Goal: Book appointment/travel/reservation

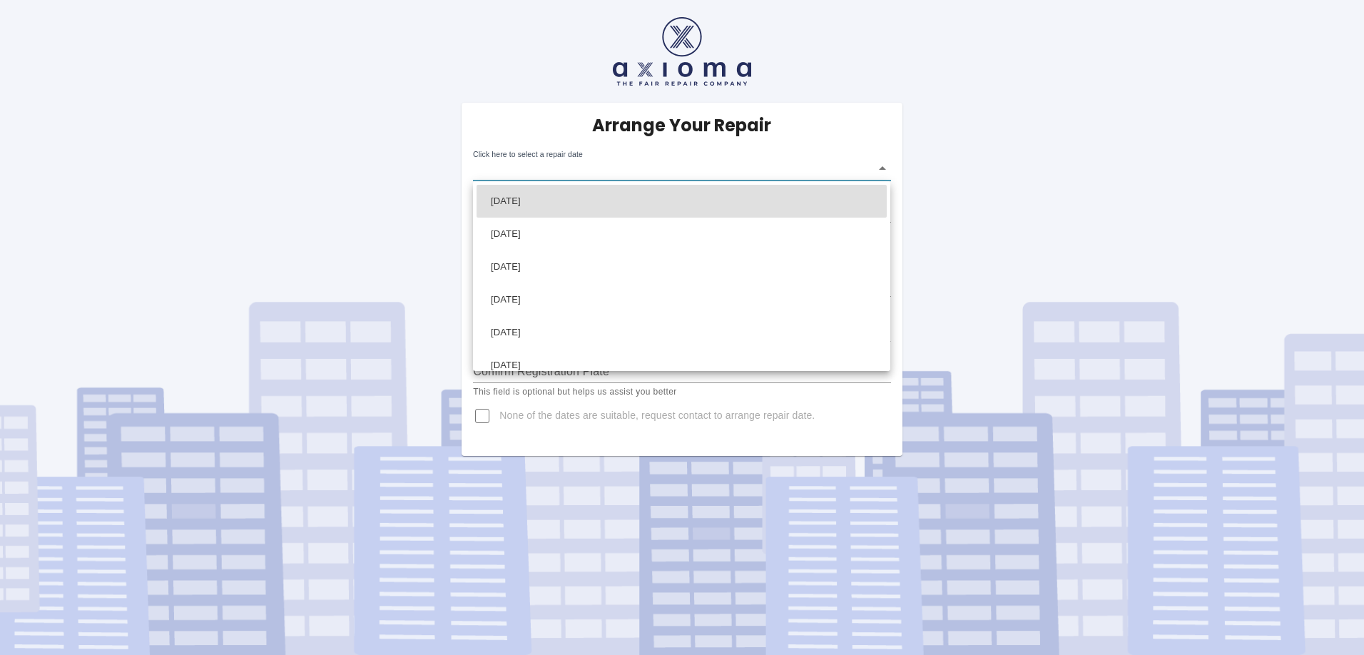
click at [884, 167] on body "Arrange Your Repair Click here to select a repair date ​ Phone Number   * 07483…" at bounding box center [682, 327] width 1364 height 655
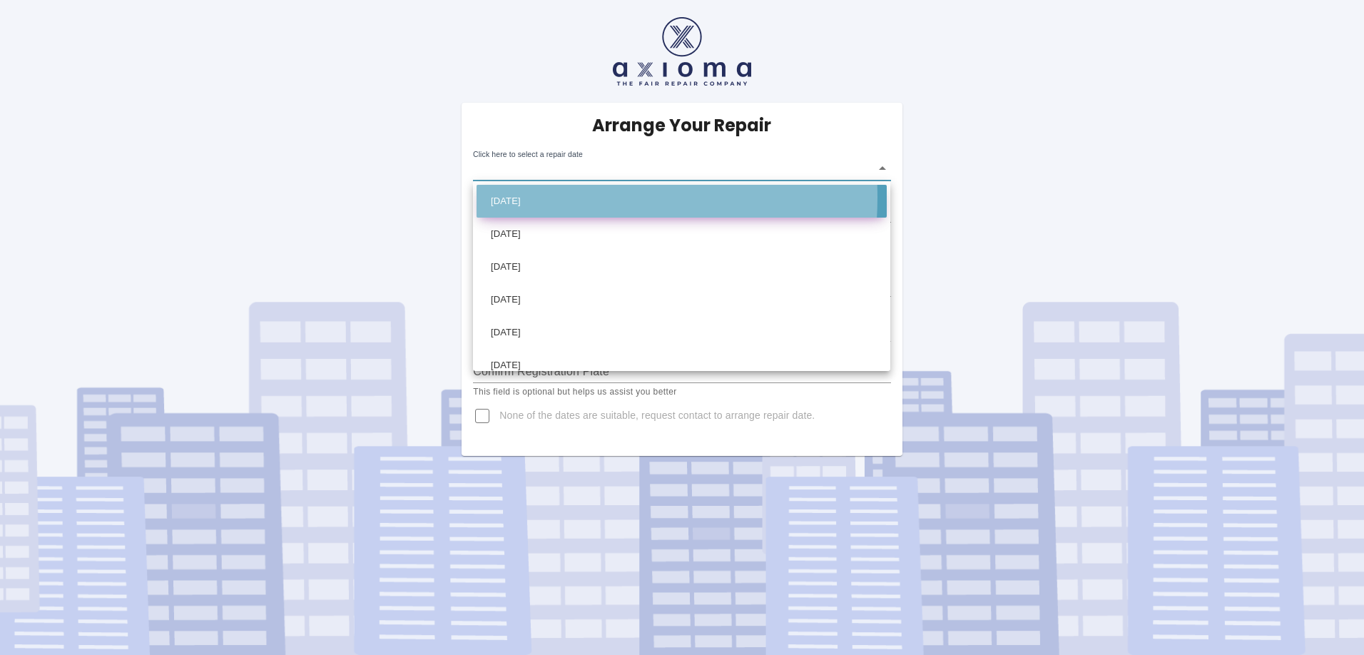
click at [545, 198] on li "[DATE]" at bounding box center [681, 201] width 410 height 33
type input "[DATE]T00:00:00.000Z"
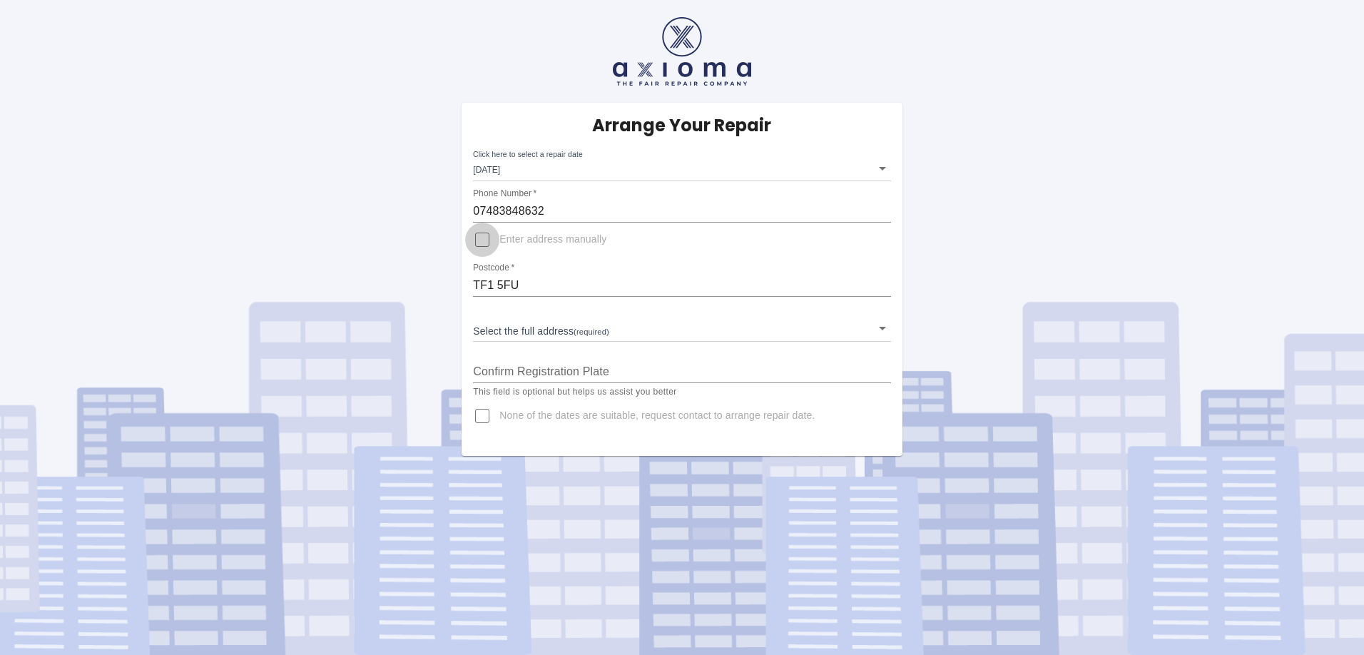
click at [486, 241] on input "Enter address manually" at bounding box center [482, 240] width 34 height 34
checkbox input "true"
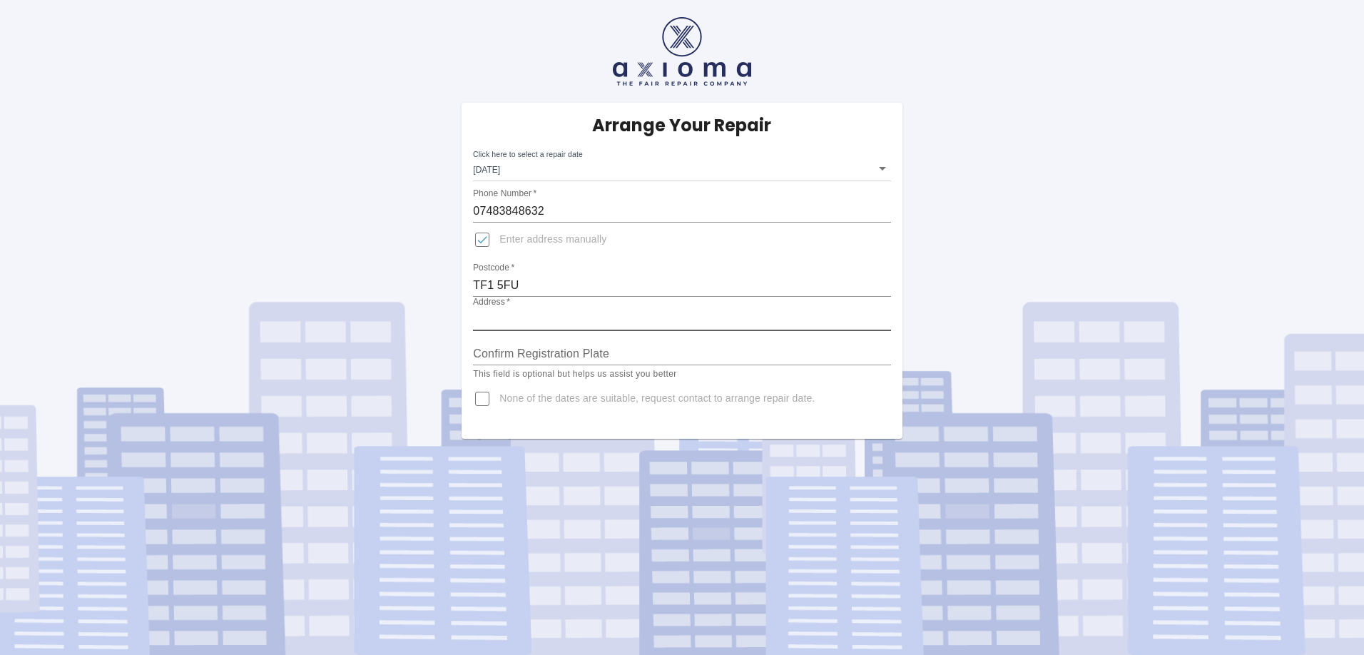
click at [502, 315] on input "Address   *" at bounding box center [681, 319] width 417 height 23
type input "35 [PERSON_NAME][GEOGRAPHIC_DATA]"
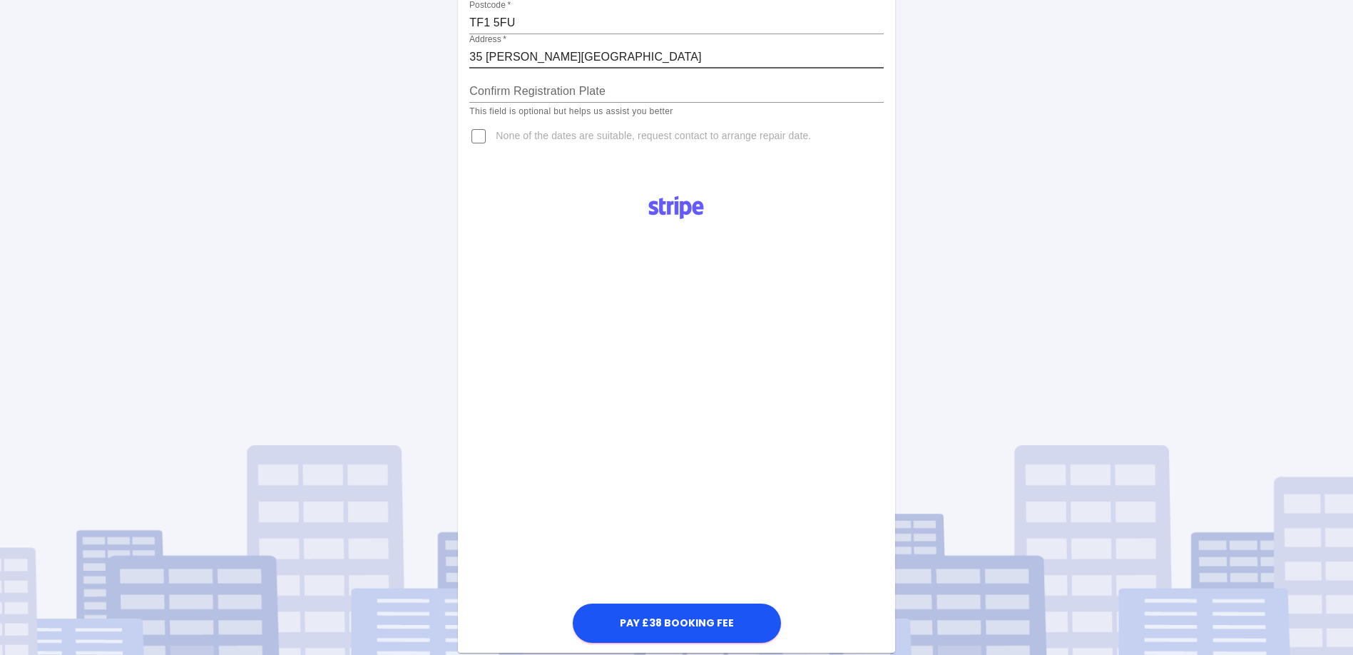
scroll to position [285, 0]
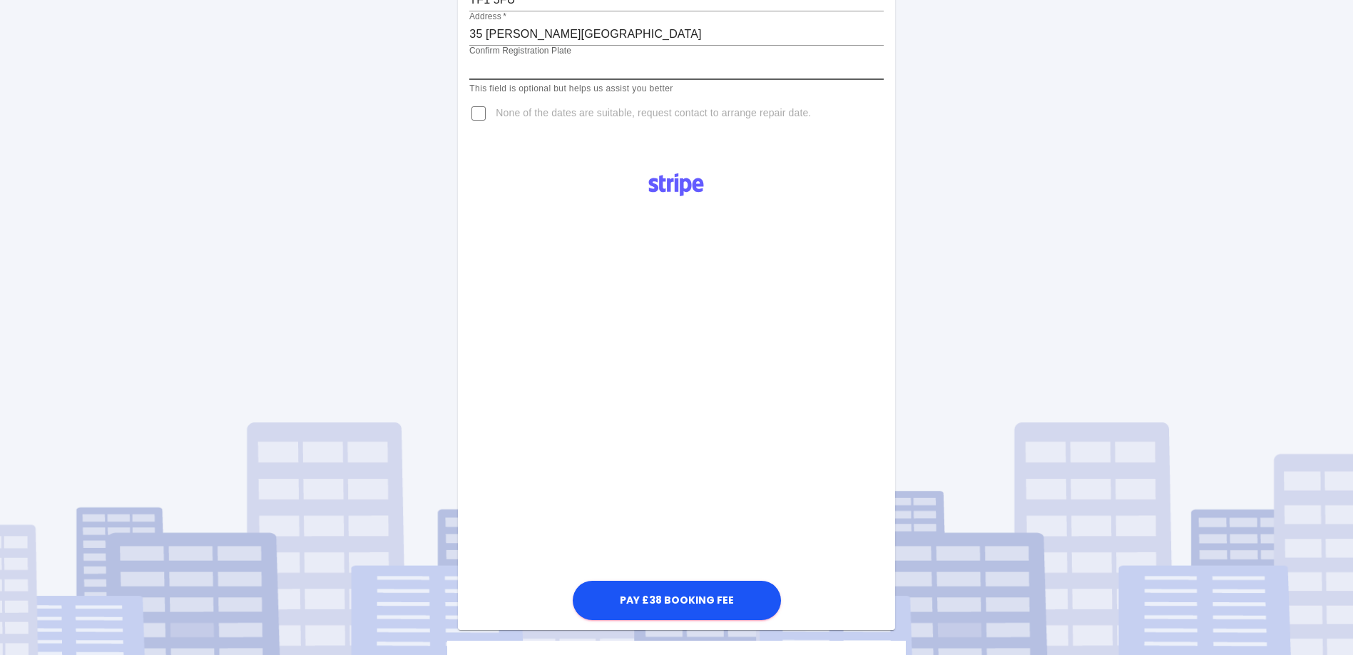
click at [495, 67] on input "Confirm Registration Plate" at bounding box center [676, 68] width 414 height 23
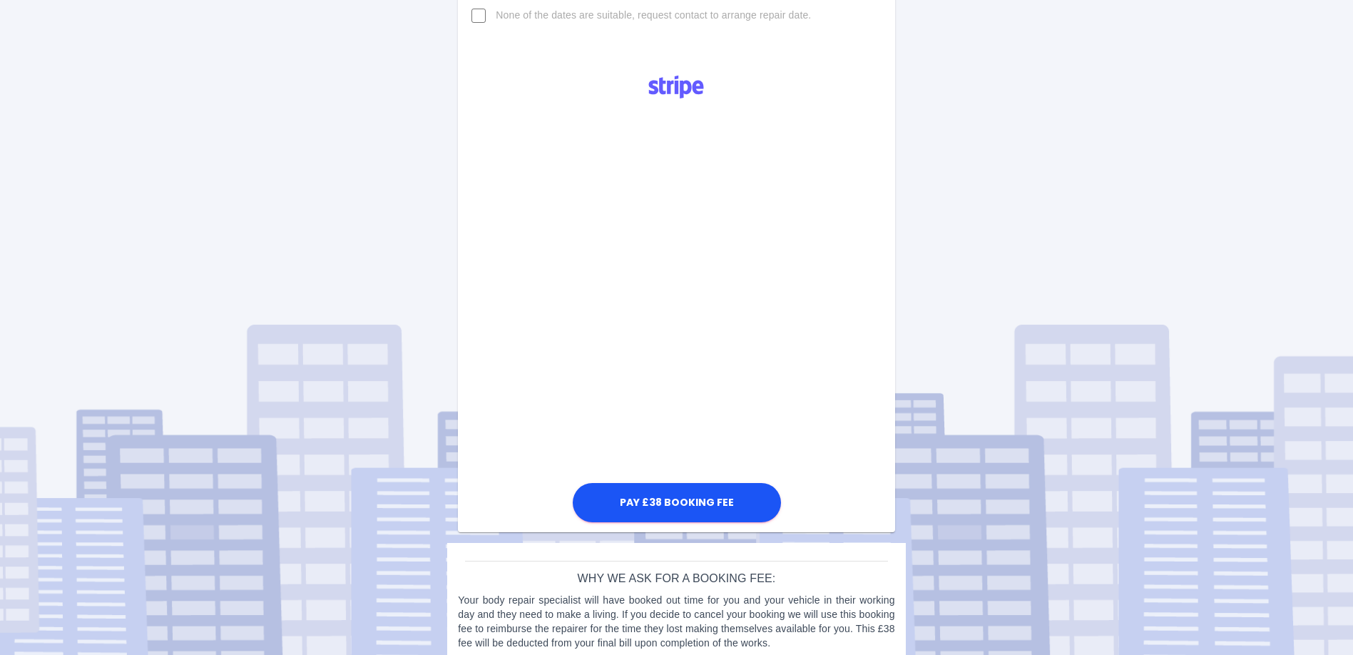
scroll to position [403, 0]
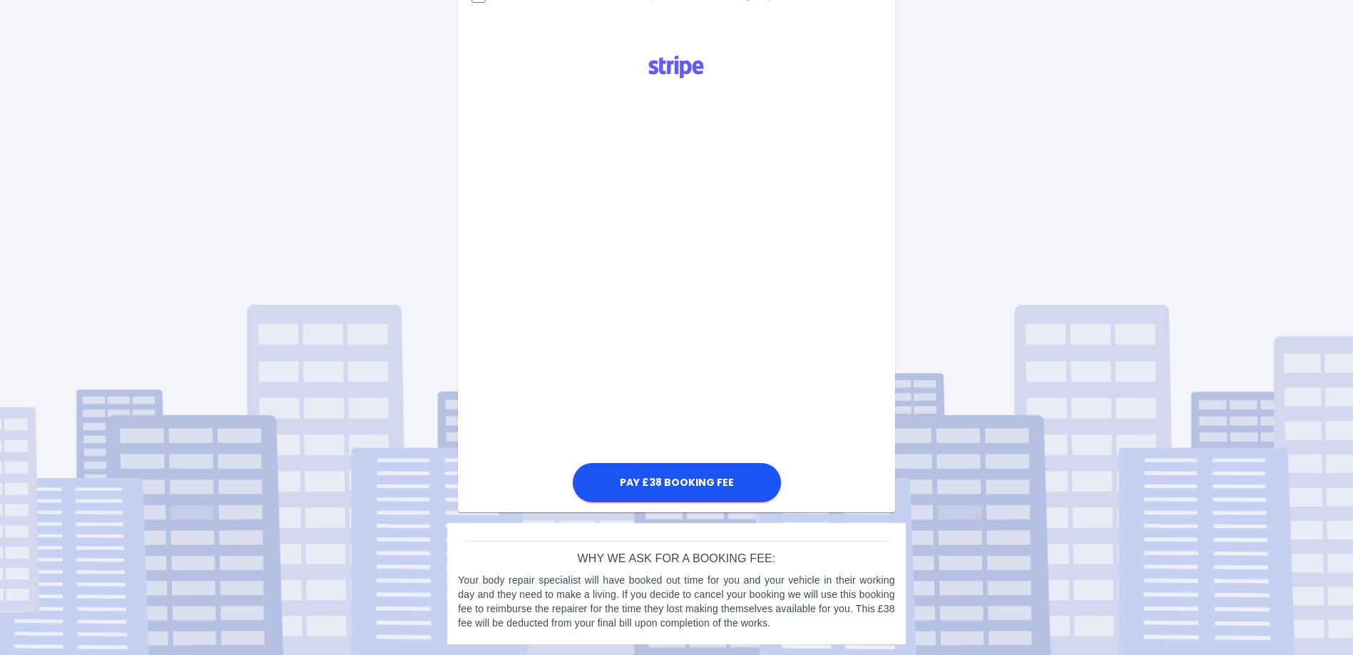
type input "YY22HMJ"
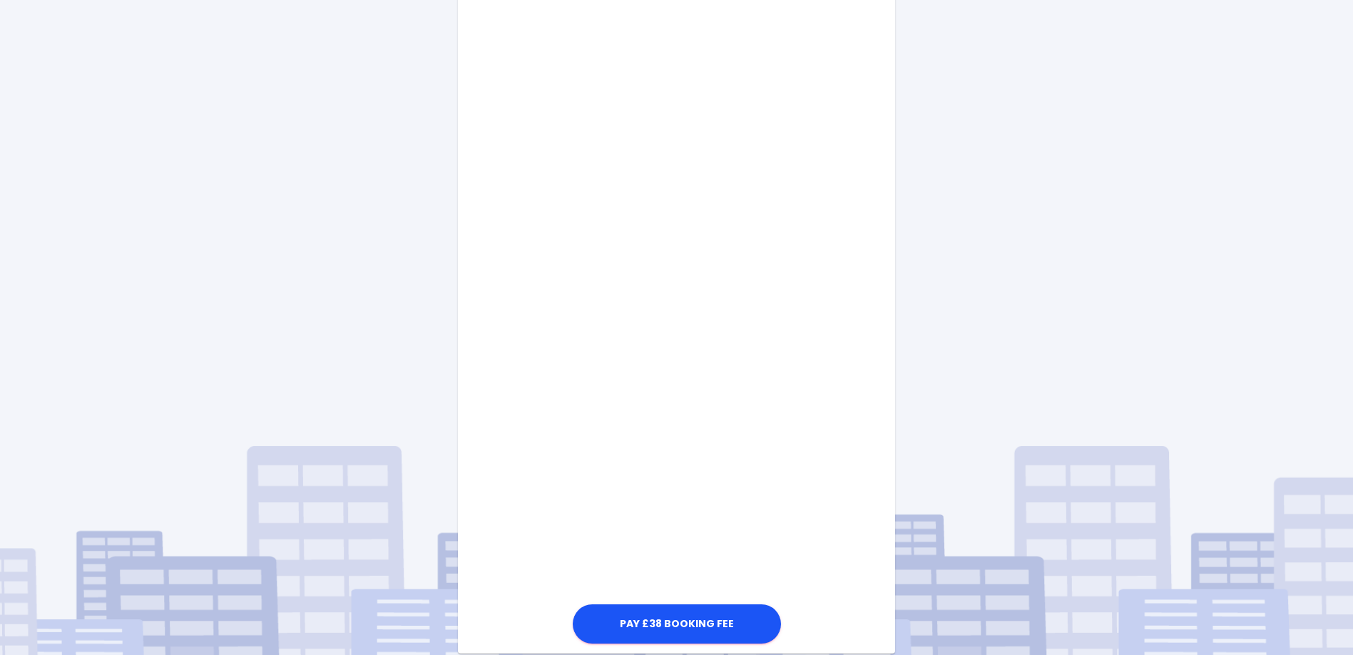
scroll to position [506, 0]
click at [690, 628] on button "Pay £38 Booking Fee" at bounding box center [677, 625] width 208 height 39
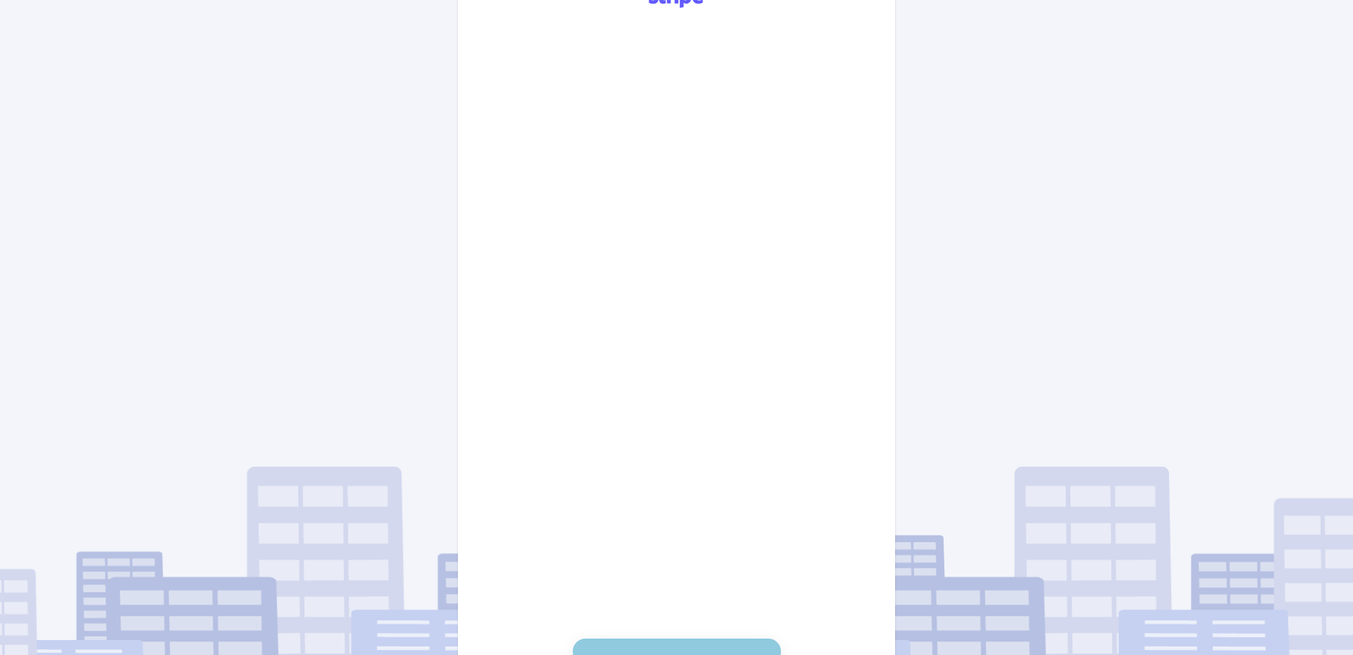
scroll to position [636, 0]
